Goal: Register for event/course

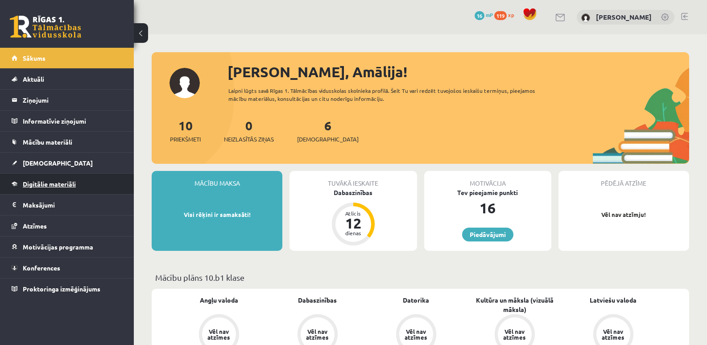
click at [52, 183] on span "Digitālie materiāli" at bounding box center [49, 184] width 53 height 8
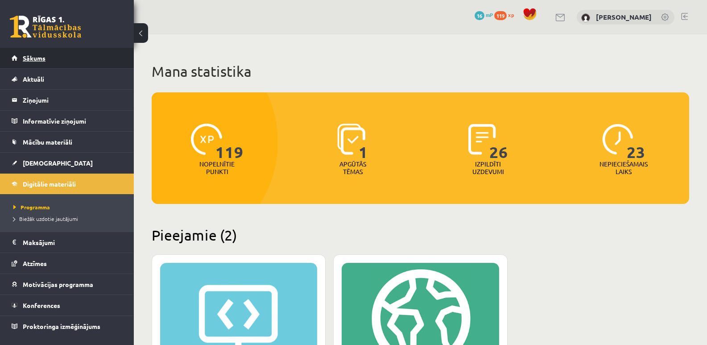
click at [40, 61] on span "Sākums" at bounding box center [34, 58] width 23 height 8
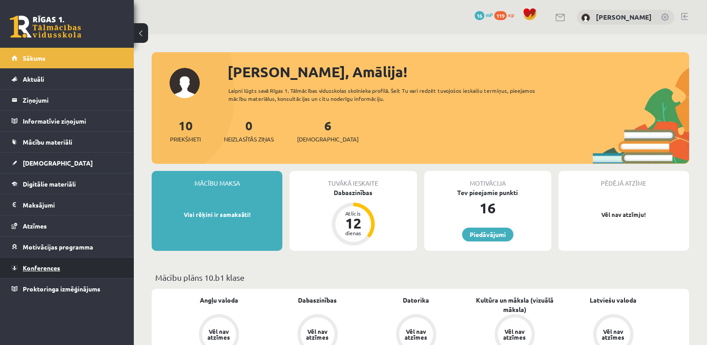
click at [29, 265] on span "Konferences" at bounding box center [41, 268] width 37 height 8
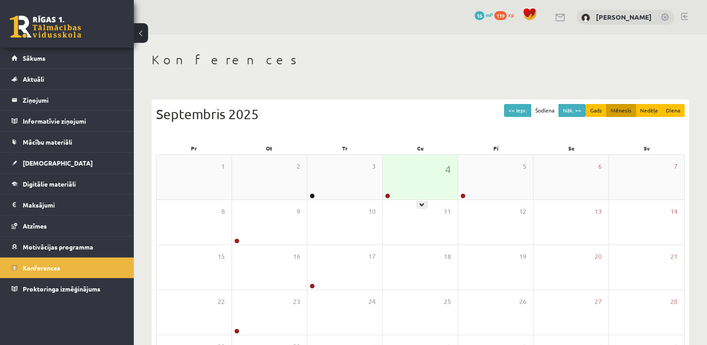
click at [405, 191] on div "4" at bounding box center [420, 177] width 75 height 45
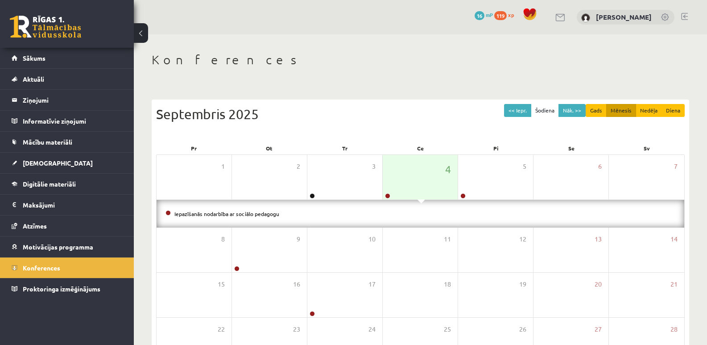
click at [253, 217] on li "Iepazīšanās nodarbība ar sociālo pedagogu" at bounding box center [421, 214] width 510 height 10
click at [254, 213] on link "Iepazīšanās nodarbība ar sociālo pedagogu" at bounding box center [227, 213] width 105 height 7
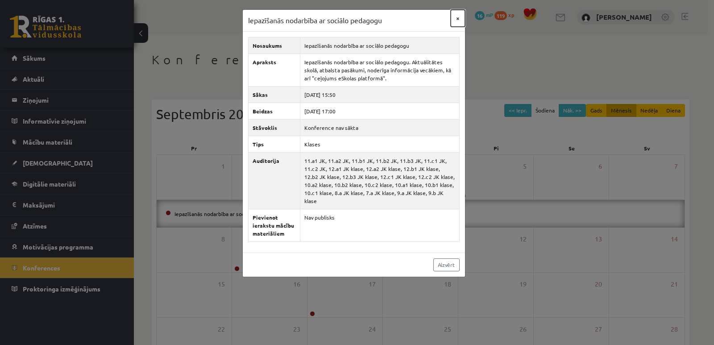
click at [456, 19] on button "×" at bounding box center [458, 18] width 14 height 17
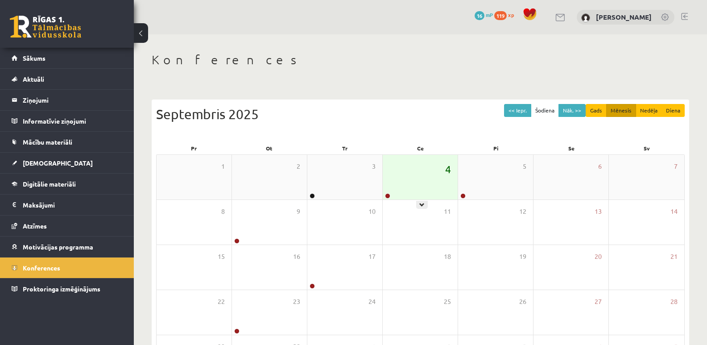
click at [446, 170] on span "4" at bounding box center [448, 169] width 6 height 15
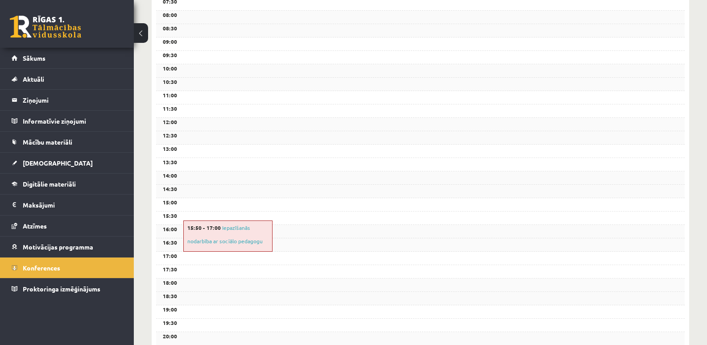
scroll to position [284, 0]
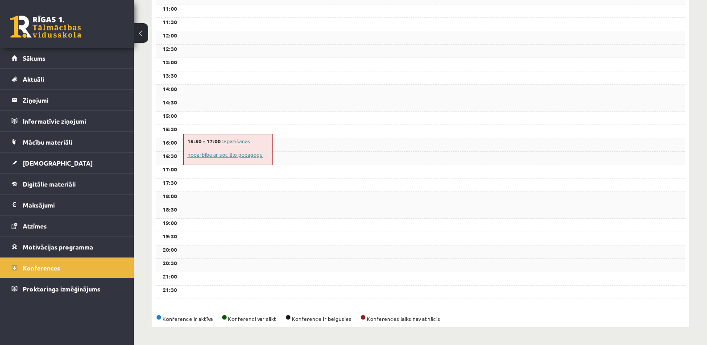
click at [229, 142] on link "Iepazīšanās nodarbība ar sociālo pedagogu" at bounding box center [224, 147] width 75 height 21
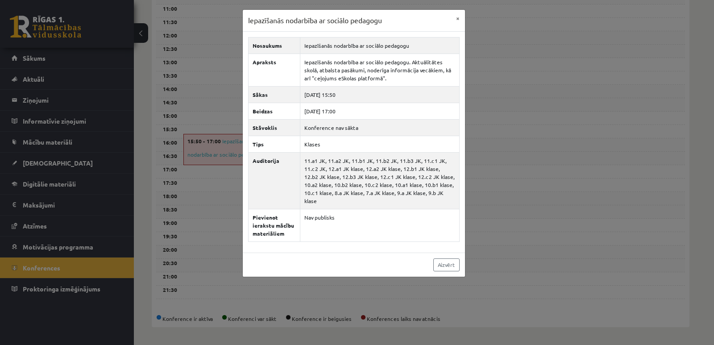
click at [199, 121] on div "Iepazīšanās nodarbība ar sociālo pedagogu × Nosaukums Iepazīšanās nodarbība ar …" at bounding box center [357, 172] width 714 height 345
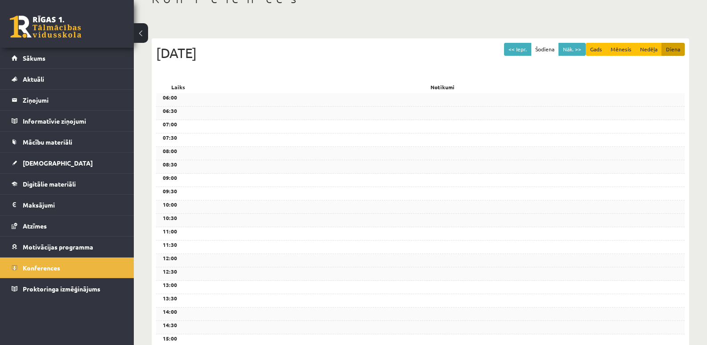
scroll to position [0, 0]
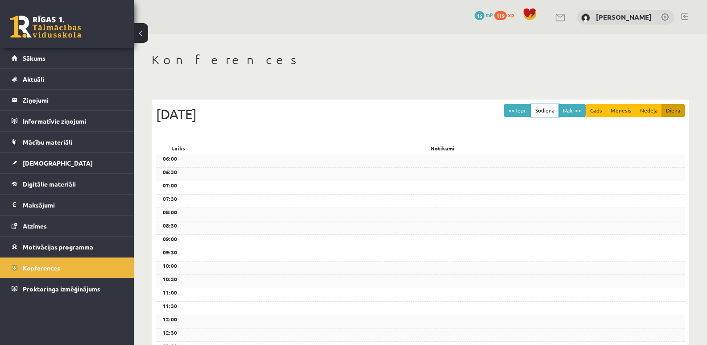
click at [552, 111] on button "Šodiena" at bounding box center [545, 110] width 28 height 13
click at [545, 109] on button "Šodiena" at bounding box center [545, 110] width 28 height 13
click at [565, 110] on button "Nāk. >>" at bounding box center [572, 110] width 27 height 13
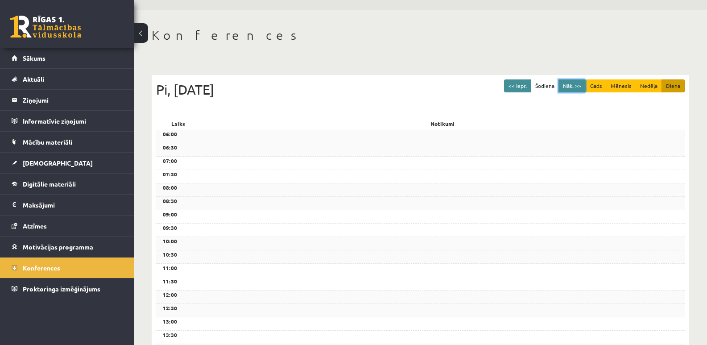
scroll to position [45, 0]
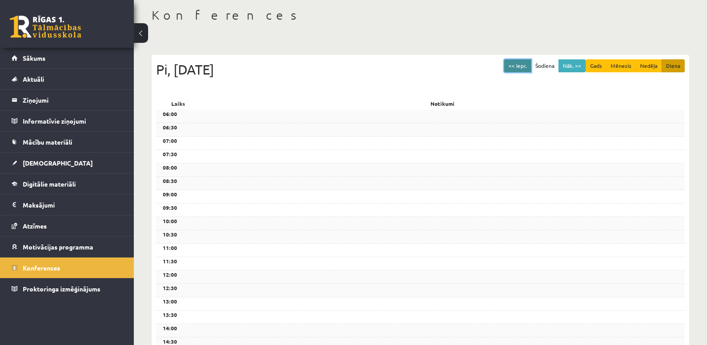
click at [520, 67] on button "<< Iepr." at bounding box center [517, 65] width 27 height 13
click at [521, 67] on button "<< Iepr." at bounding box center [517, 65] width 27 height 13
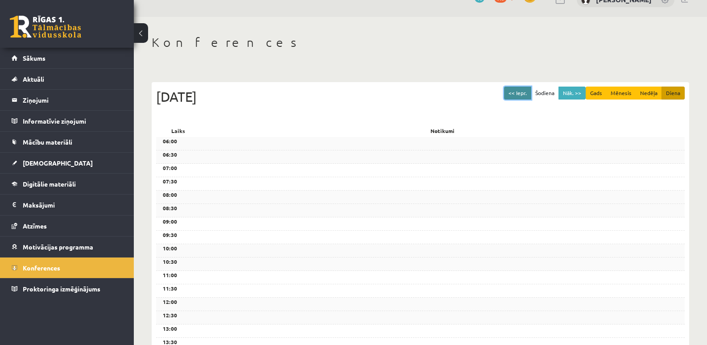
scroll to position [17, 0]
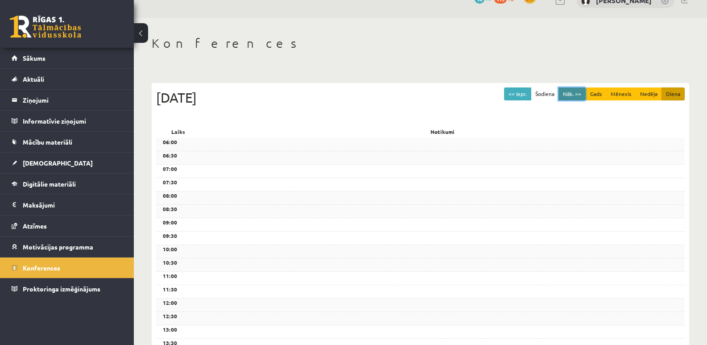
click at [572, 99] on button "Nāk. >>" at bounding box center [572, 93] width 27 height 13
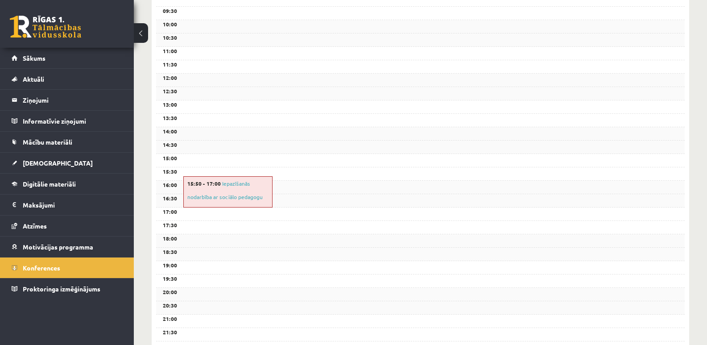
scroll to position [284, 0]
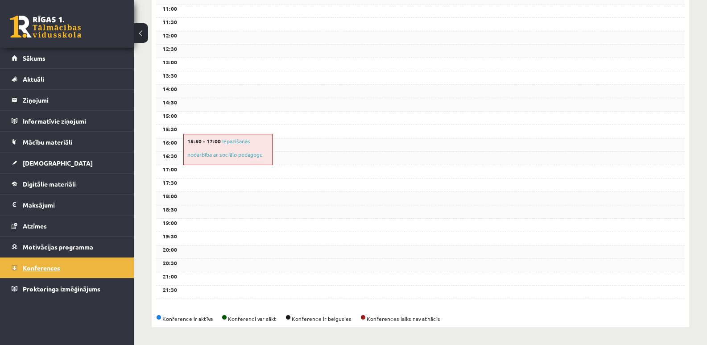
click at [62, 266] on link "Konferences" at bounding box center [67, 268] width 111 height 21
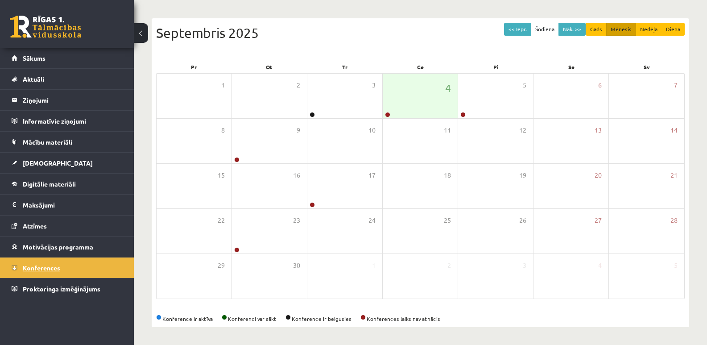
scroll to position [82, 0]
click at [403, 108] on div "4" at bounding box center [420, 96] width 75 height 45
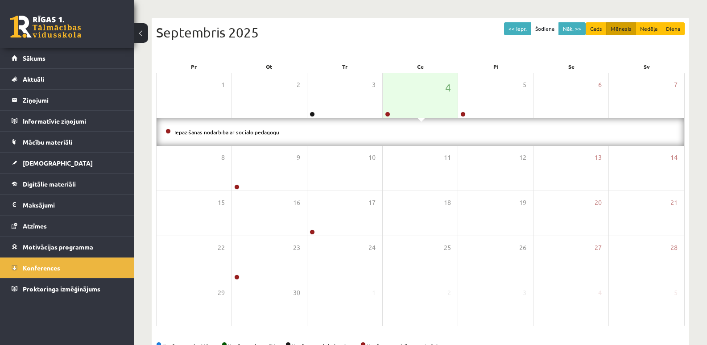
click at [238, 133] on link "Iepazīšanās nodarbība ar sociālo pedagogu" at bounding box center [227, 132] width 105 height 7
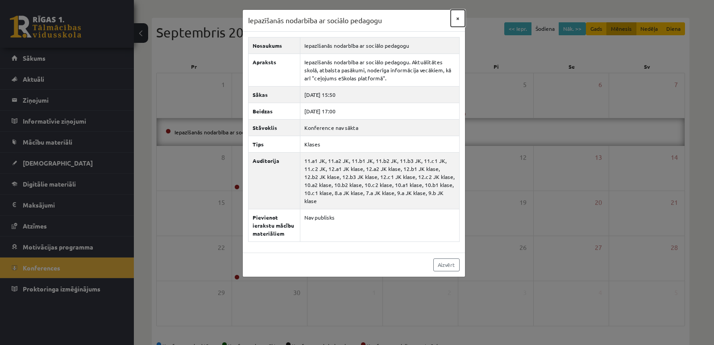
click at [456, 21] on button "×" at bounding box center [458, 18] width 14 height 17
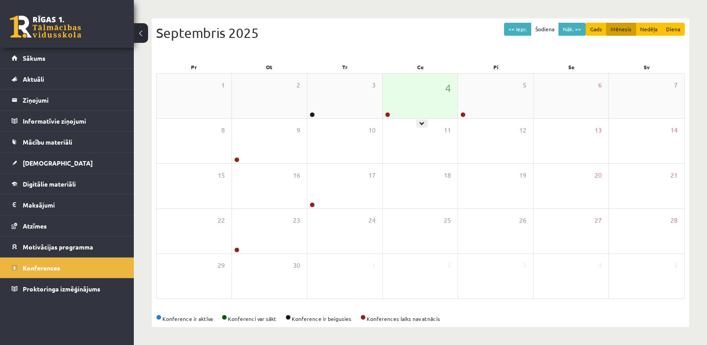
click at [397, 100] on div "4" at bounding box center [420, 96] width 75 height 45
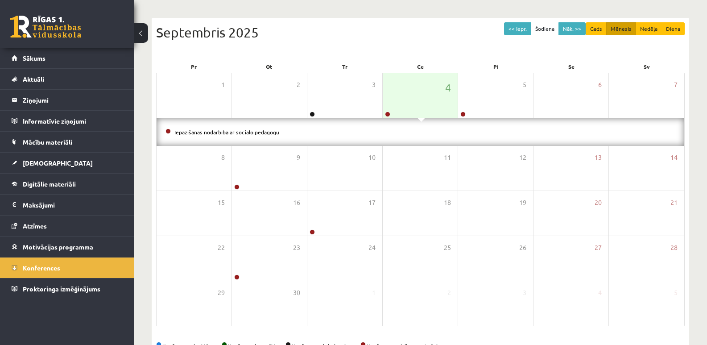
click at [264, 132] on link "Iepazīšanās nodarbība ar sociālo pedagogu" at bounding box center [227, 132] width 105 height 7
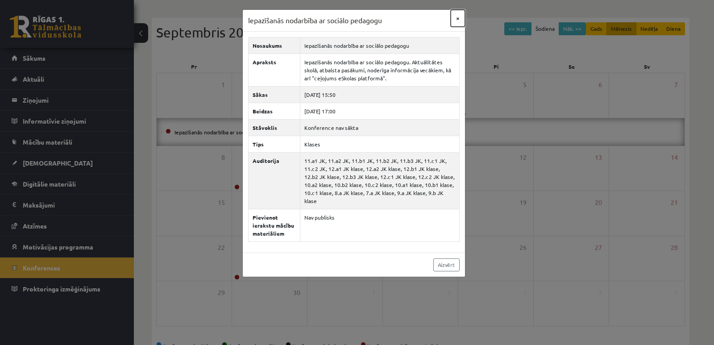
click at [458, 17] on button "×" at bounding box center [458, 18] width 14 height 17
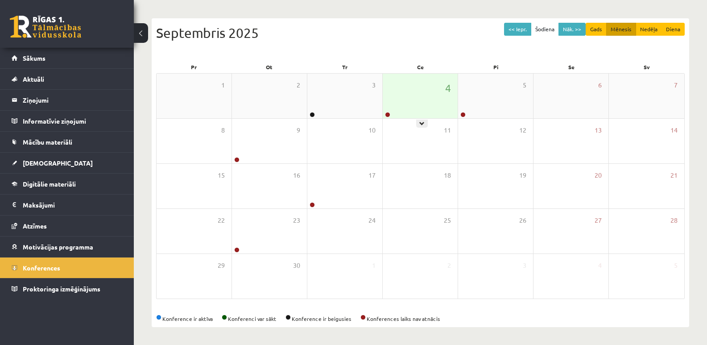
click at [424, 97] on div "4" at bounding box center [420, 96] width 75 height 45
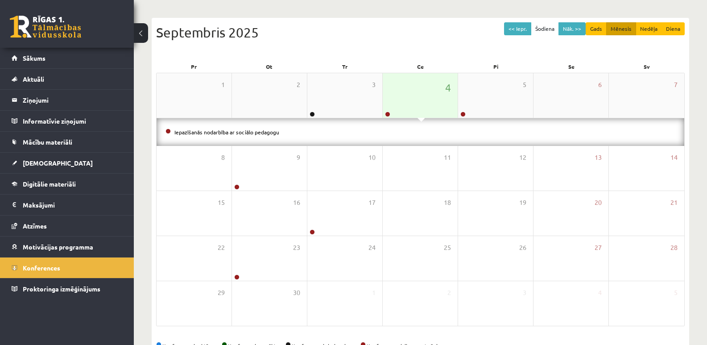
click at [420, 97] on div "4" at bounding box center [420, 95] width 75 height 45
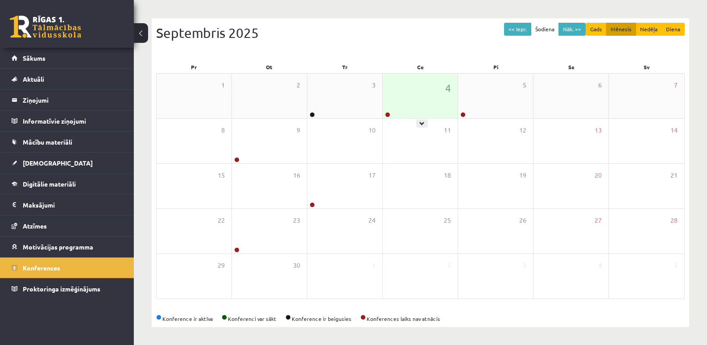
click at [416, 92] on div "4" at bounding box center [420, 96] width 75 height 45
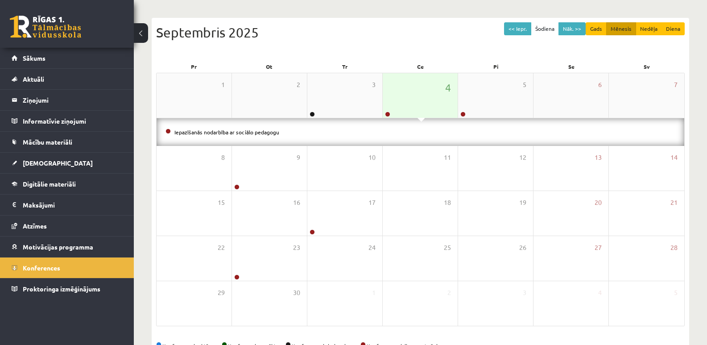
click at [419, 96] on div "4" at bounding box center [420, 95] width 75 height 45
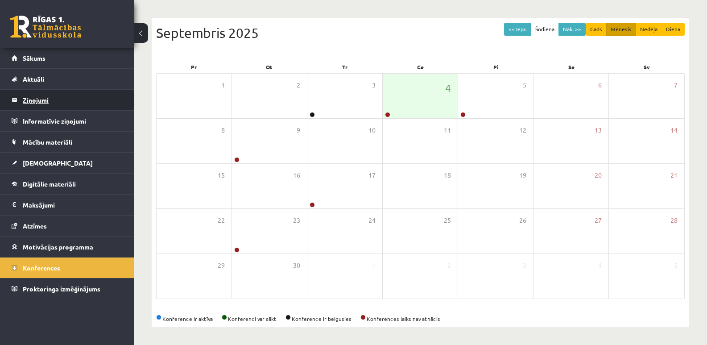
click at [44, 96] on legend "Ziņojumi 0" at bounding box center [73, 100] width 100 height 21
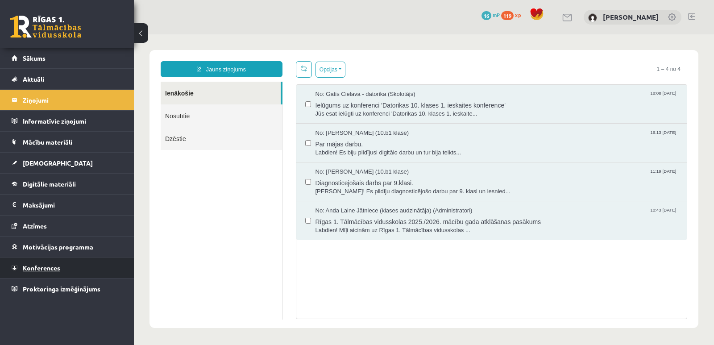
click at [46, 265] on span "Konferences" at bounding box center [41, 268] width 37 height 8
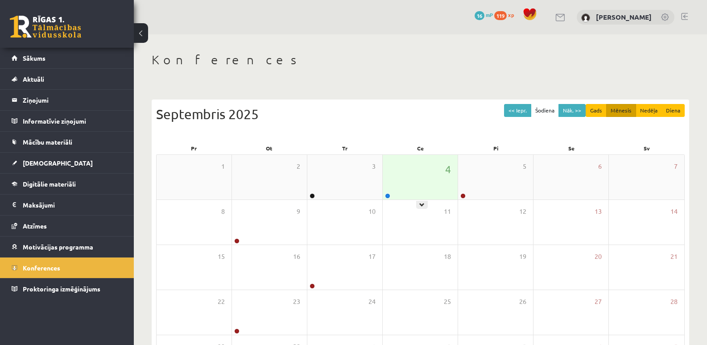
click at [407, 176] on div "4" at bounding box center [420, 177] width 75 height 45
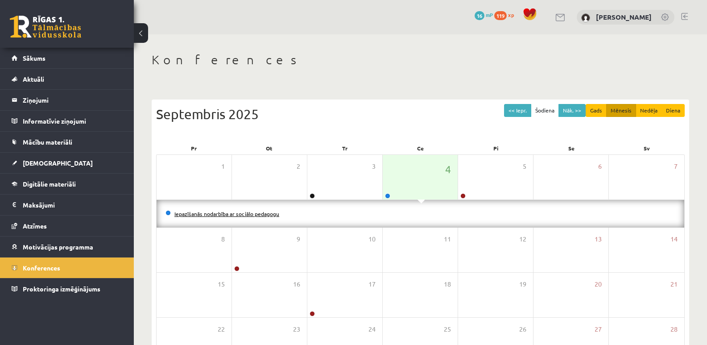
click at [237, 211] on link "Iepazīšanās nodarbība ar sociālo pedagogu" at bounding box center [227, 213] width 105 height 7
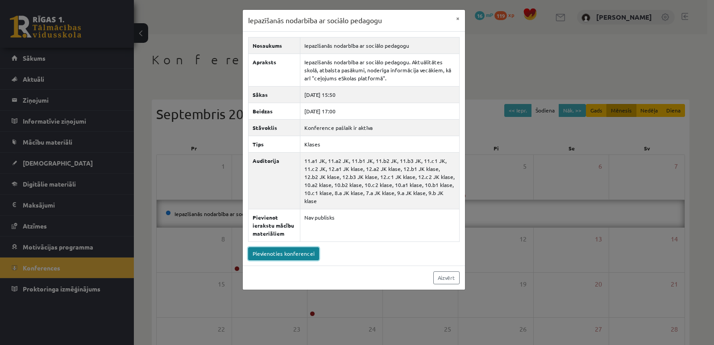
click at [299, 247] on link "Pievienoties konferencei" at bounding box center [283, 253] width 71 height 13
click at [437, 271] on link "Aizvērt" at bounding box center [446, 277] width 26 height 13
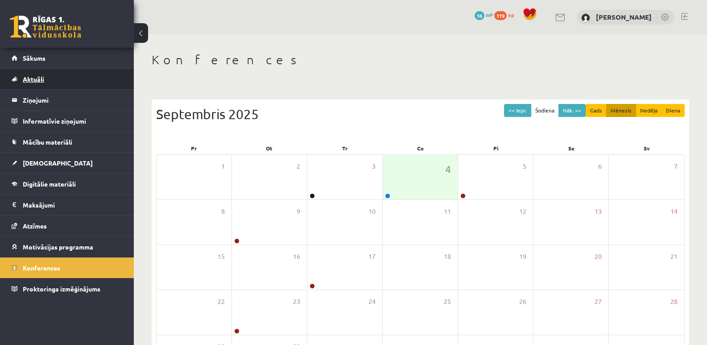
click at [39, 78] on span "Aktuāli" at bounding box center [33, 79] width 21 height 8
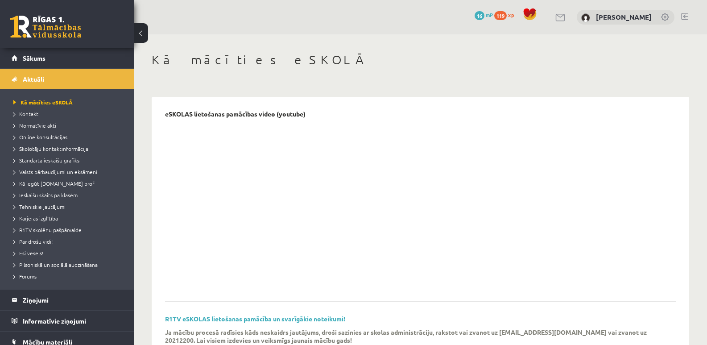
click at [34, 252] on span "Esi vesels!" at bounding box center [28, 253] width 30 height 7
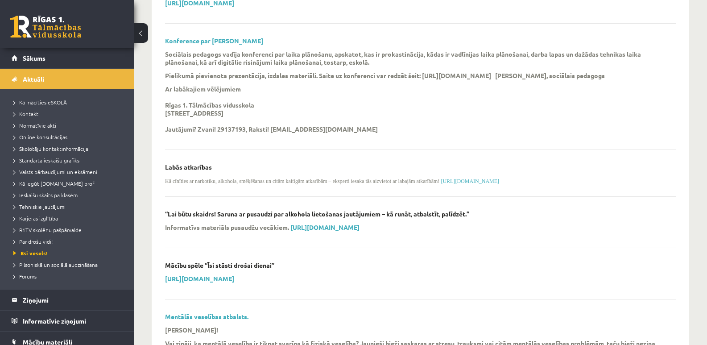
scroll to position [670, 0]
click at [211, 37] on link "Konference par [PERSON_NAME]" at bounding box center [214, 40] width 98 height 8
